Goal: Find specific page/section: Find specific page/section

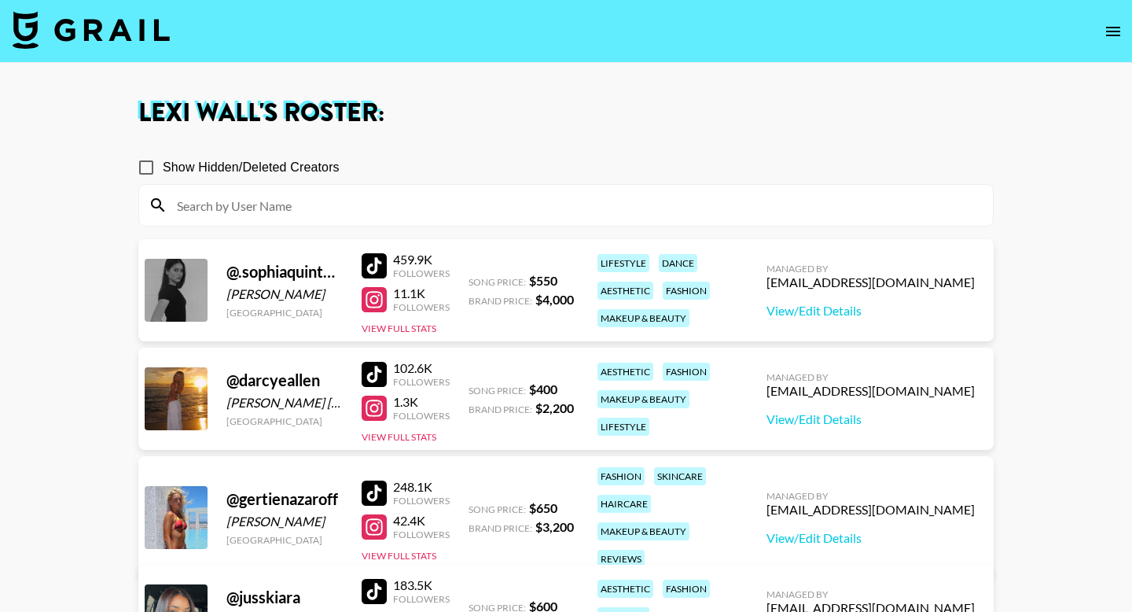
click at [1099, 31] on button "open drawer" at bounding box center [1112, 31] width 31 height 31
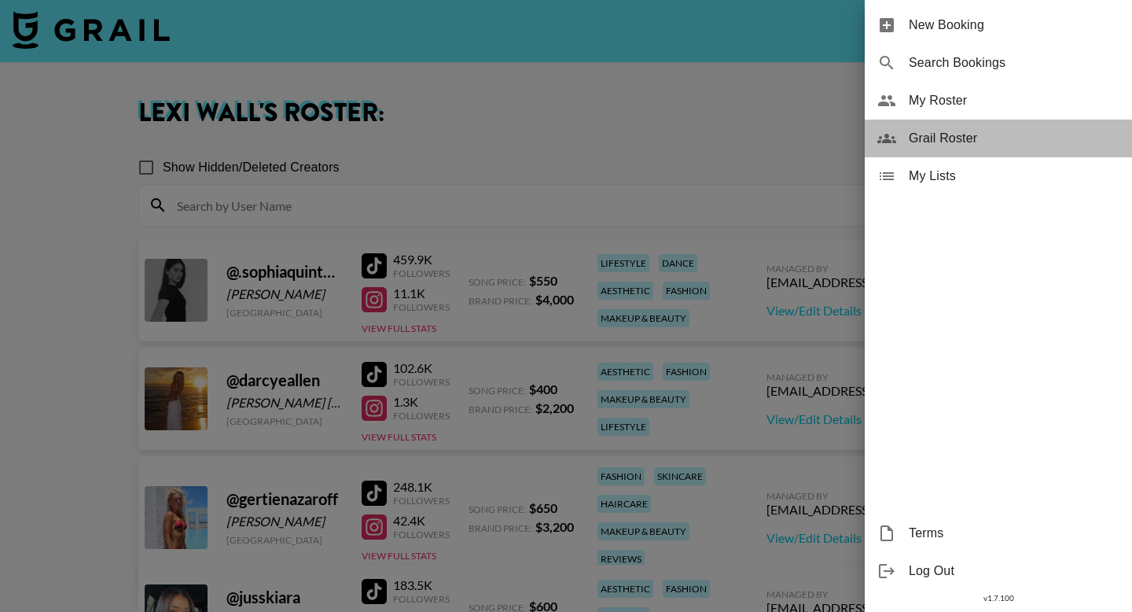
click at [963, 138] on span "Grail Roster" at bounding box center [1014, 138] width 211 height 19
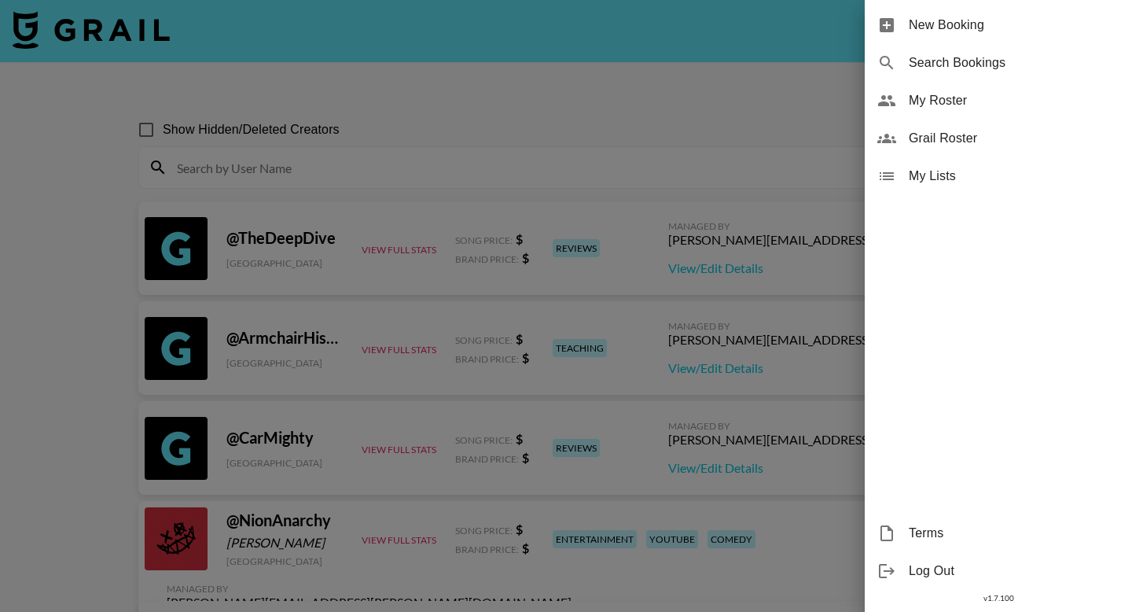
click at [761, 164] on div at bounding box center [566, 306] width 1132 height 612
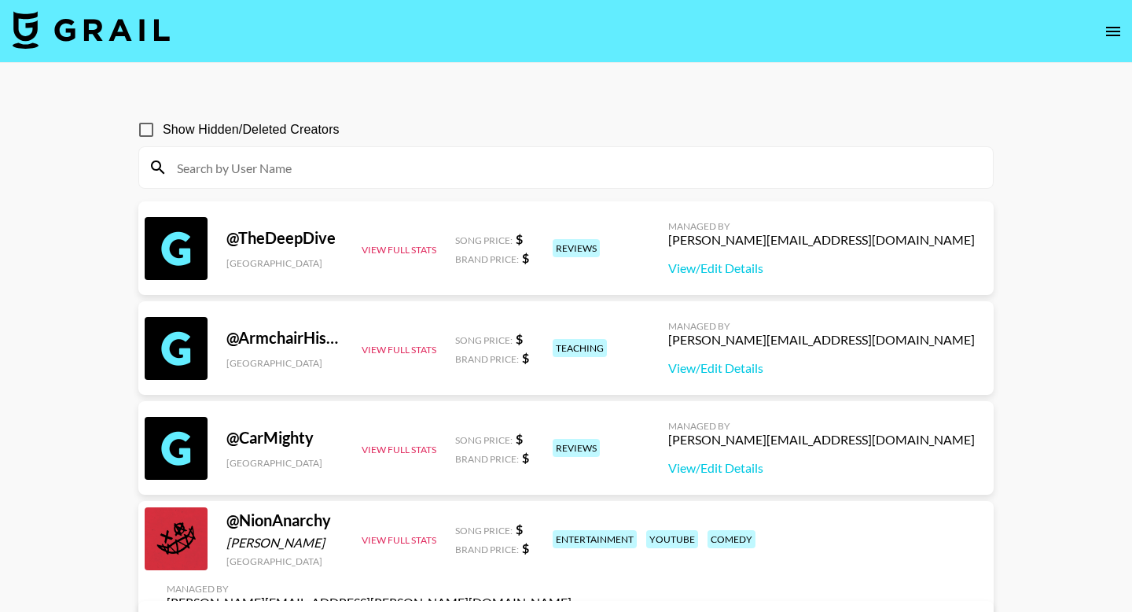
click at [760, 165] on input at bounding box center [575, 167] width 816 height 25
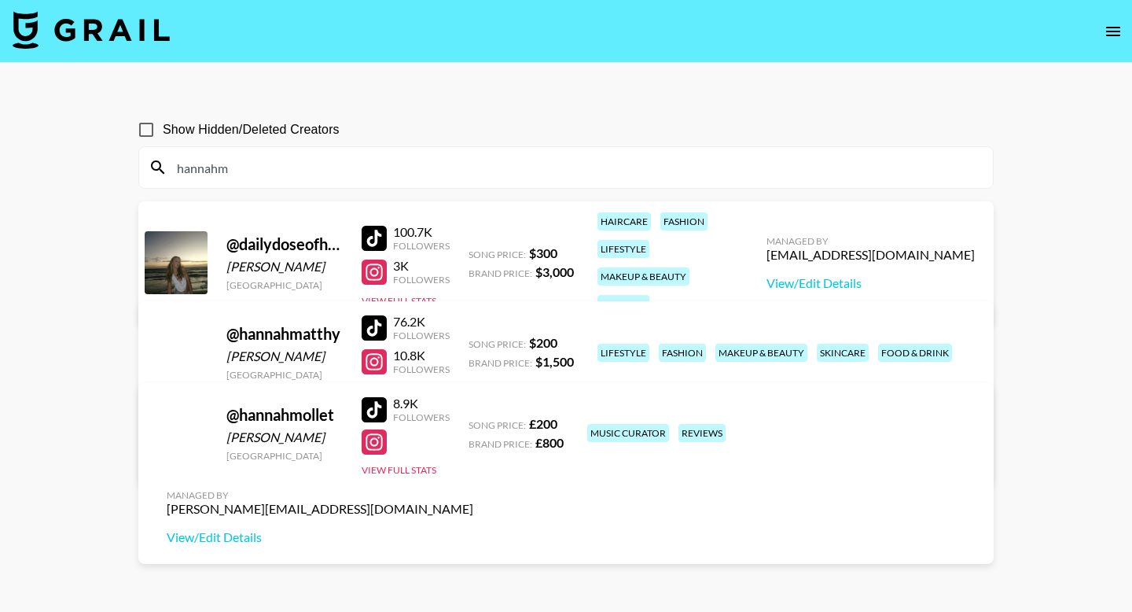
type input "hannahm"
